Goal: Find contact information: Find contact information

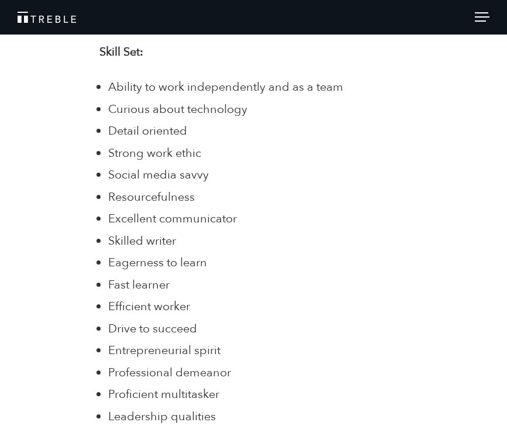
scroll to position [1342, 0]
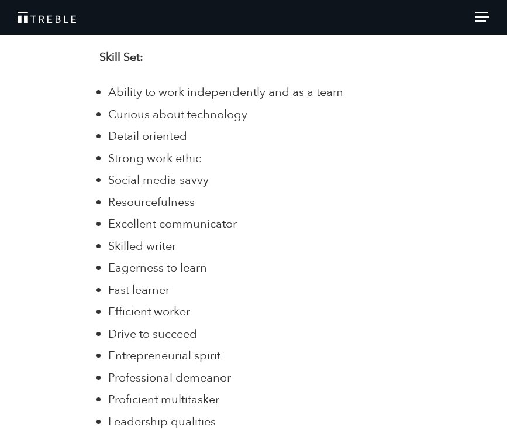
click at [480, 13] on div at bounding box center [482, 18] width 15 height 13
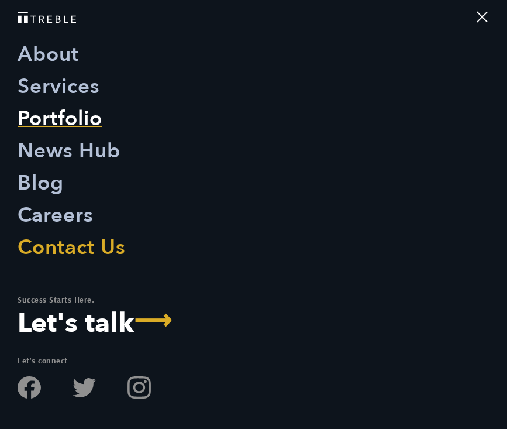
click at [68, 113] on link "Portfolio" at bounding box center [60, 119] width 85 height 32
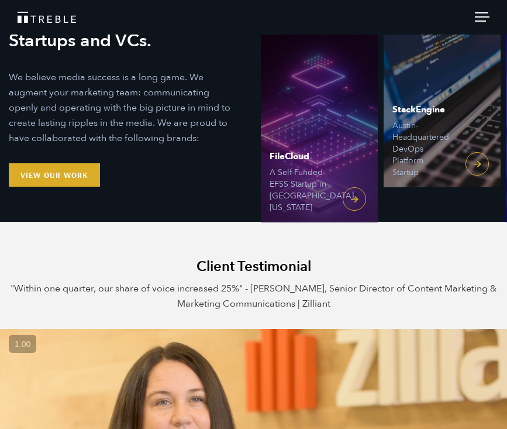
scroll to position [5, 0]
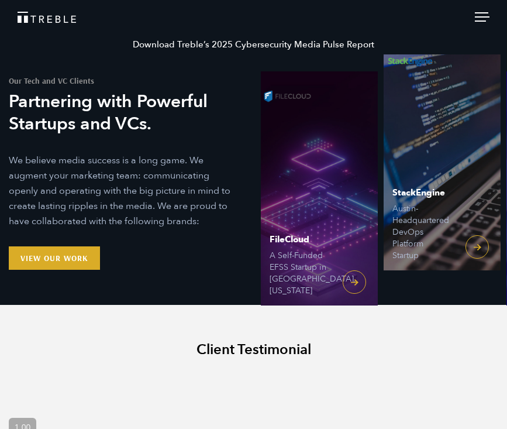
click at [490, 12] on header "Download Treble’s 2025 Cybersecurity Media Pulse Report About Services Portfoli…" at bounding box center [253, 17] width 507 height 35
click at [481, 12] on span at bounding box center [481, 12] width 13 height 1
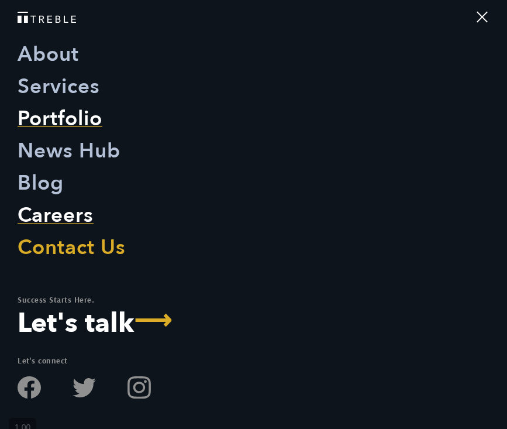
click at [70, 214] on link "Careers" at bounding box center [56, 216] width 76 height 32
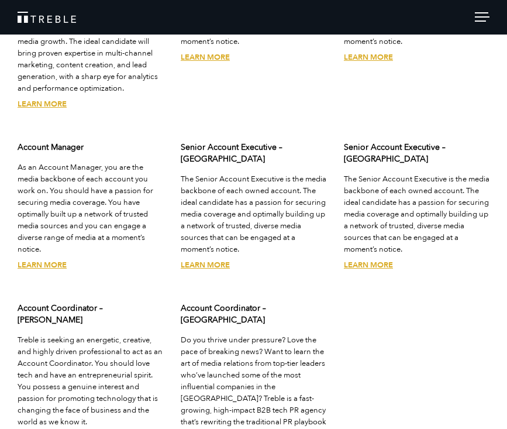
scroll to position [2828, 0]
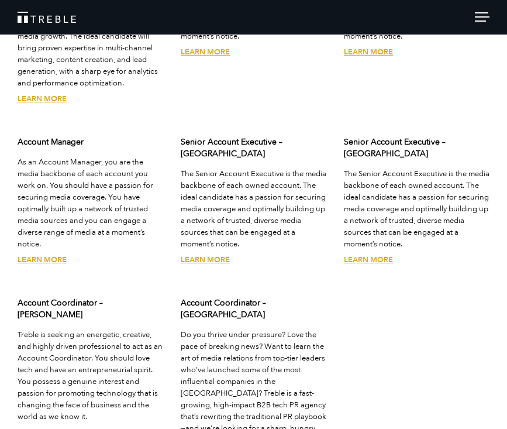
click at [46, 427] on link "Learn More" at bounding box center [42, 432] width 49 height 11
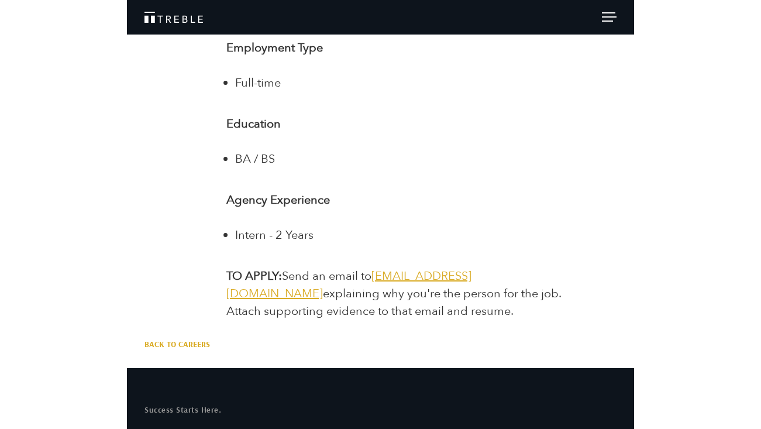
scroll to position [2167, 0]
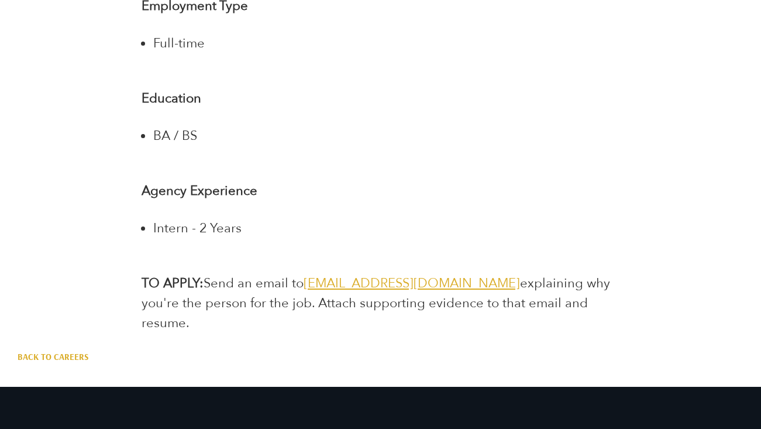
scroll to position [2434, 0]
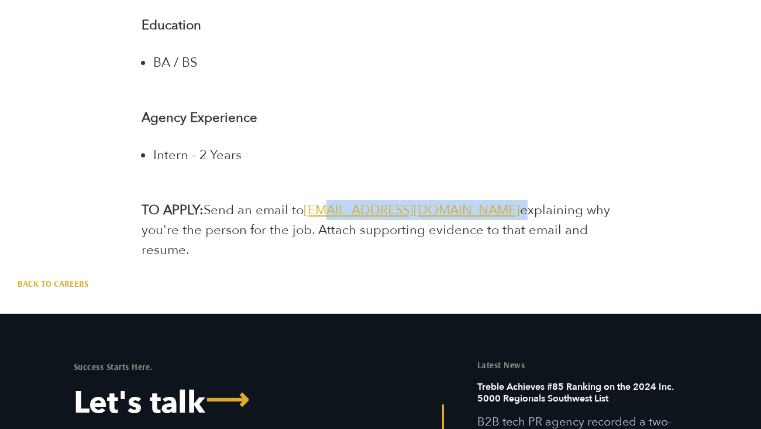
drag, startPoint x: 469, startPoint y: 212, endPoint x: 322, endPoint y: 201, distance: 147.3
click at [322, 201] on p "TO APPLY: Send an email to [EMAIL_ADDRESS][DOMAIN_NAME] explaining why you're t…" at bounding box center [381, 230] width 478 height 60
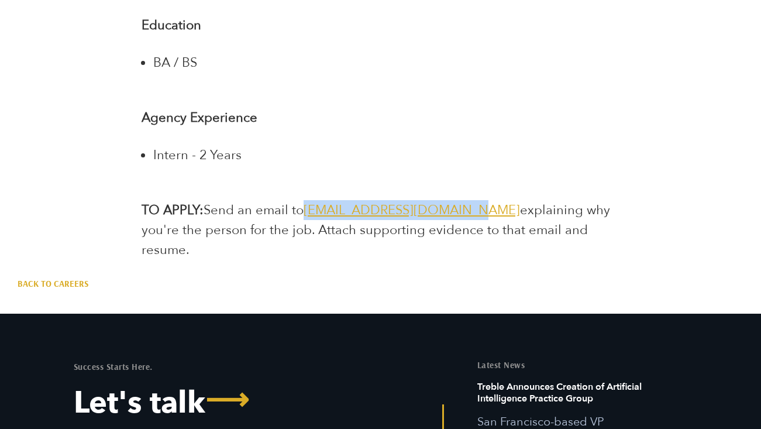
drag, startPoint x: 305, startPoint y: 212, endPoint x: 463, endPoint y: 210, distance: 158.0
click at [463, 210] on p "TO APPLY: Send an email to [EMAIL_ADDRESS][DOMAIN_NAME] explaining why you're t…" at bounding box center [381, 230] width 478 height 60
copy span "[EMAIL_ADDRESS][DOMAIN_NAME]"
